Goal: Task Accomplishment & Management: Use online tool/utility

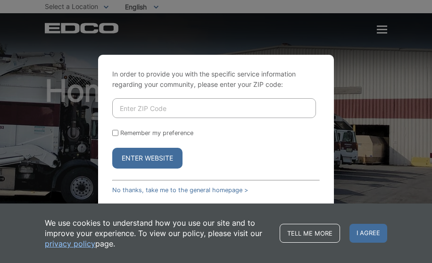
click at [133, 102] on input "Enter ZIP Code" at bounding box center [214, 108] width 204 height 20
type input "91942"
click at [112, 148] on button "Enter Website" at bounding box center [147, 158] width 70 height 21
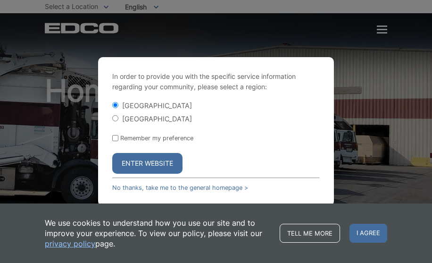
click at [151, 164] on button "Enter Website" at bounding box center [147, 163] width 70 height 21
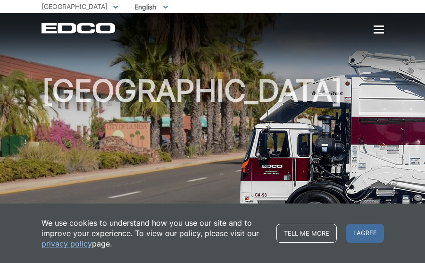
click at [113, 8] on icon at bounding box center [115, 7] width 5 height 3
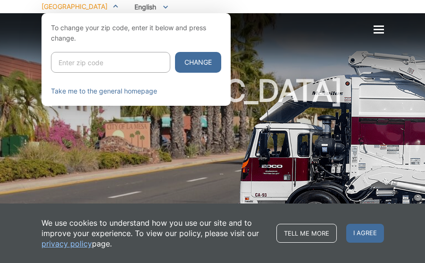
click at [282, 81] on div at bounding box center [212, 144] width 425 height 263
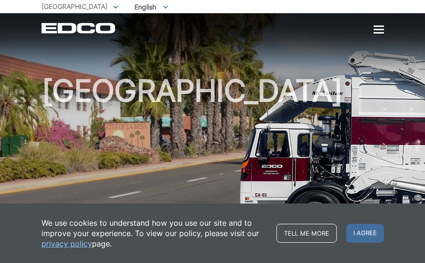
click at [378, 29] on div at bounding box center [379, 29] width 10 height 1
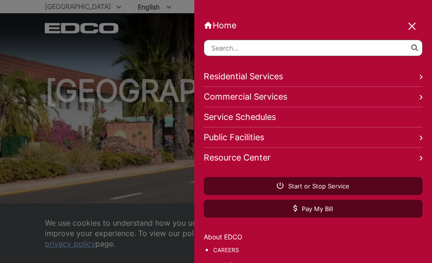
click at [293, 82] on link "Residential Services" at bounding box center [313, 77] width 219 height 20
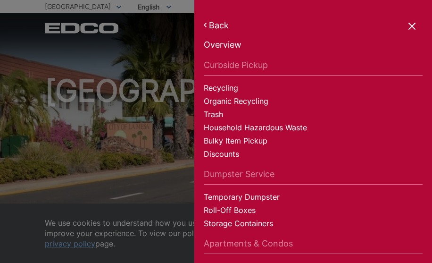
click at [273, 126] on link "Household Hazardous Waste" at bounding box center [313, 128] width 219 height 13
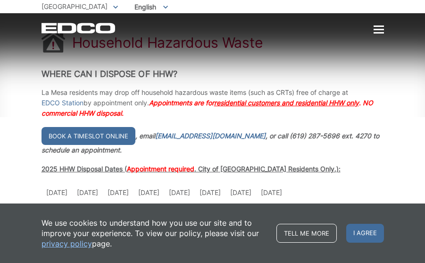
scroll to position [142, 0]
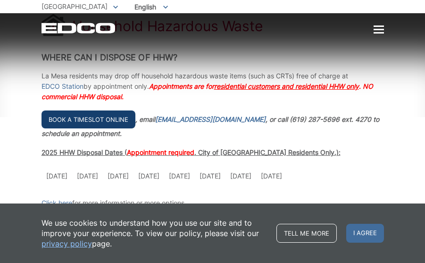
click at [101, 118] on link "Book a timeslot online" at bounding box center [89, 119] width 94 height 18
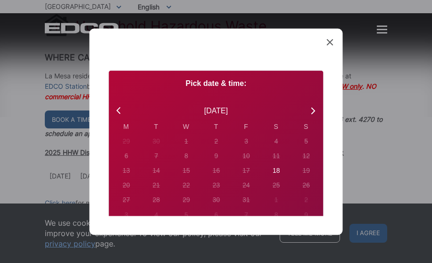
click at [329, 41] on icon at bounding box center [330, 42] width 7 height 7
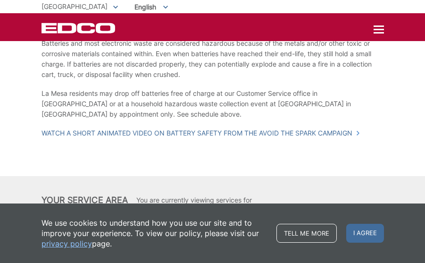
scroll to position [742, 0]
